Goal: Transaction & Acquisition: Subscribe to service/newsletter

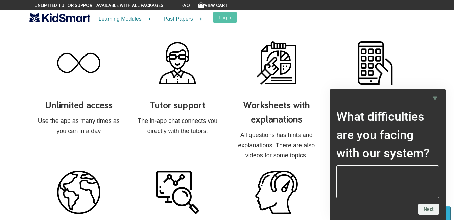
scroll to position [481, 0]
click at [71, 82] on img at bounding box center [78, 63] width 43 height 43
click at [73, 97] on div "Unlimited access Use the app as many times as you can in a day" at bounding box center [78, 91] width 99 height 98
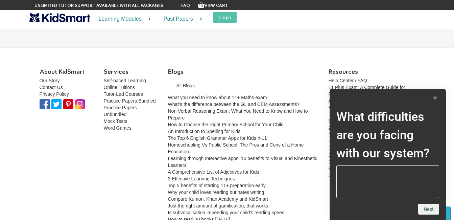
scroll to position [927, 0]
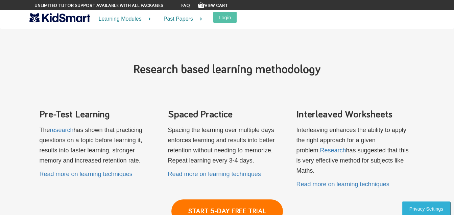
scroll to position [1352, 0]
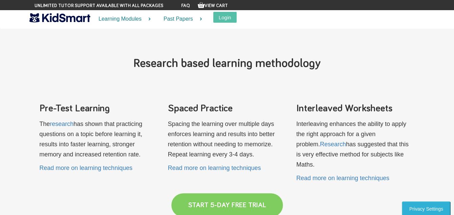
click at [214, 193] on link "START 5-DAY FREE TRIAL" at bounding box center [227, 205] width 112 height 24
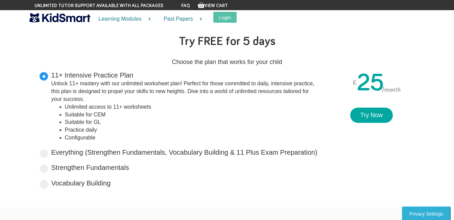
click at [41, 155] on span at bounding box center [44, 153] width 8 height 8
click at [317, 153] on input "Everything (Strengthen Fundamentals, Vocabulary Building & 11 Plus Exam Prepara…" at bounding box center [319, 151] width 4 height 4
radio input "true"
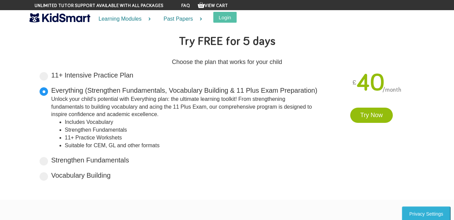
click at [46, 162] on span at bounding box center [44, 161] width 8 height 8
click at [129, 161] on input "Strengthen Fundamentals Tailored for primary years, it lays a solid foundation …" at bounding box center [131, 158] width 4 height 4
radio input "true"
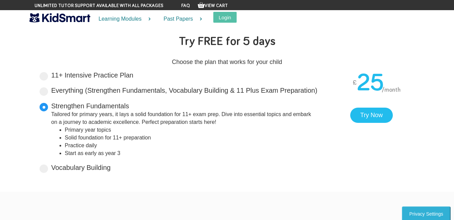
click at [46, 171] on span at bounding box center [44, 168] width 8 height 8
click at [111, 168] on input "Vocabulary Building Boost your vocabulary and unlock the power of words with ou…" at bounding box center [113, 166] width 4 height 4
radio input "true"
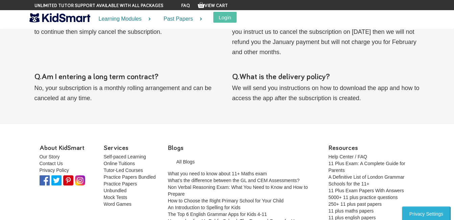
scroll to position [814, 0]
